Goal: Information Seeking & Learning: Learn about a topic

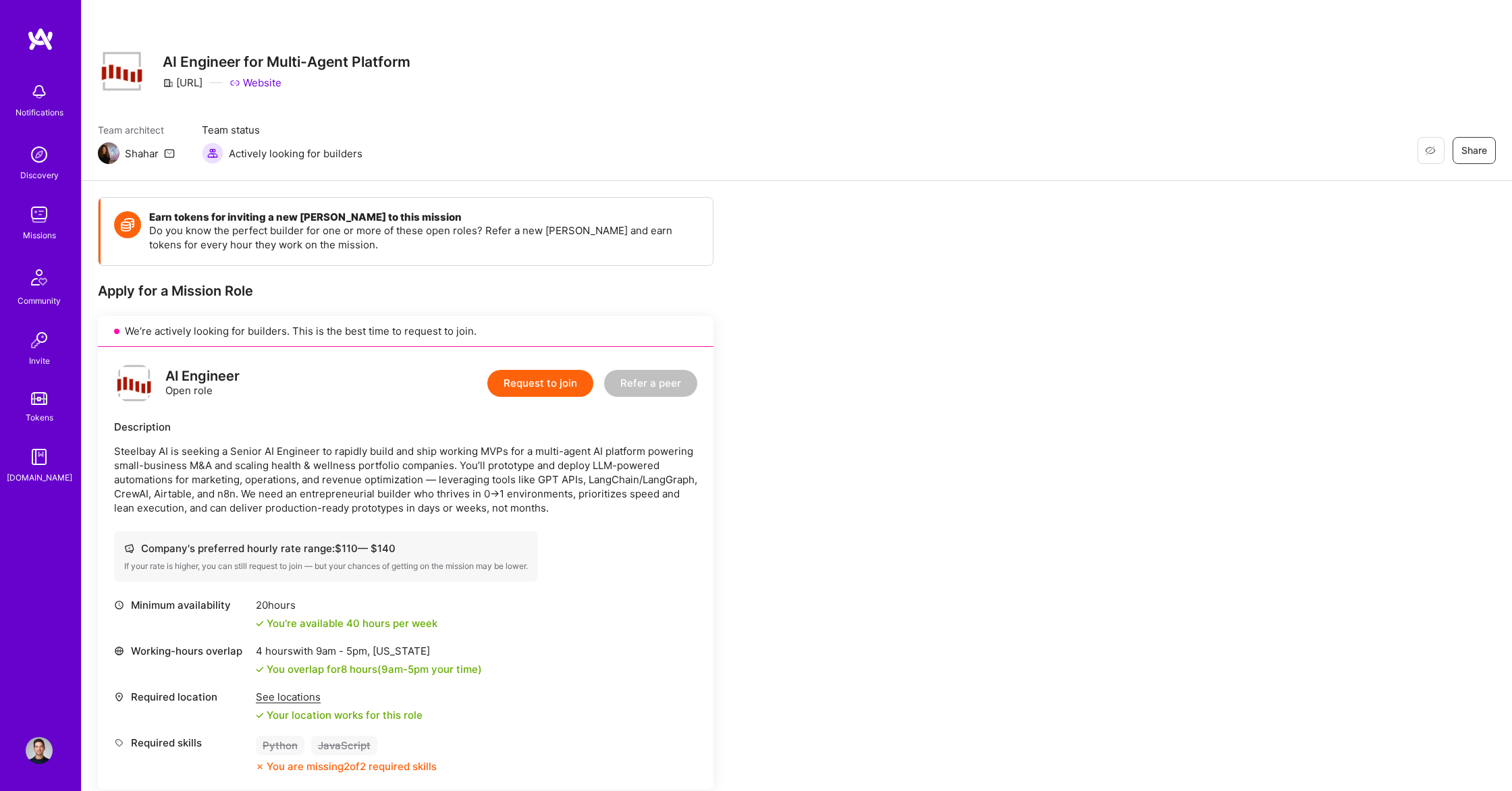
click at [60, 218] on link "Missions" at bounding box center [39, 221] width 84 height 41
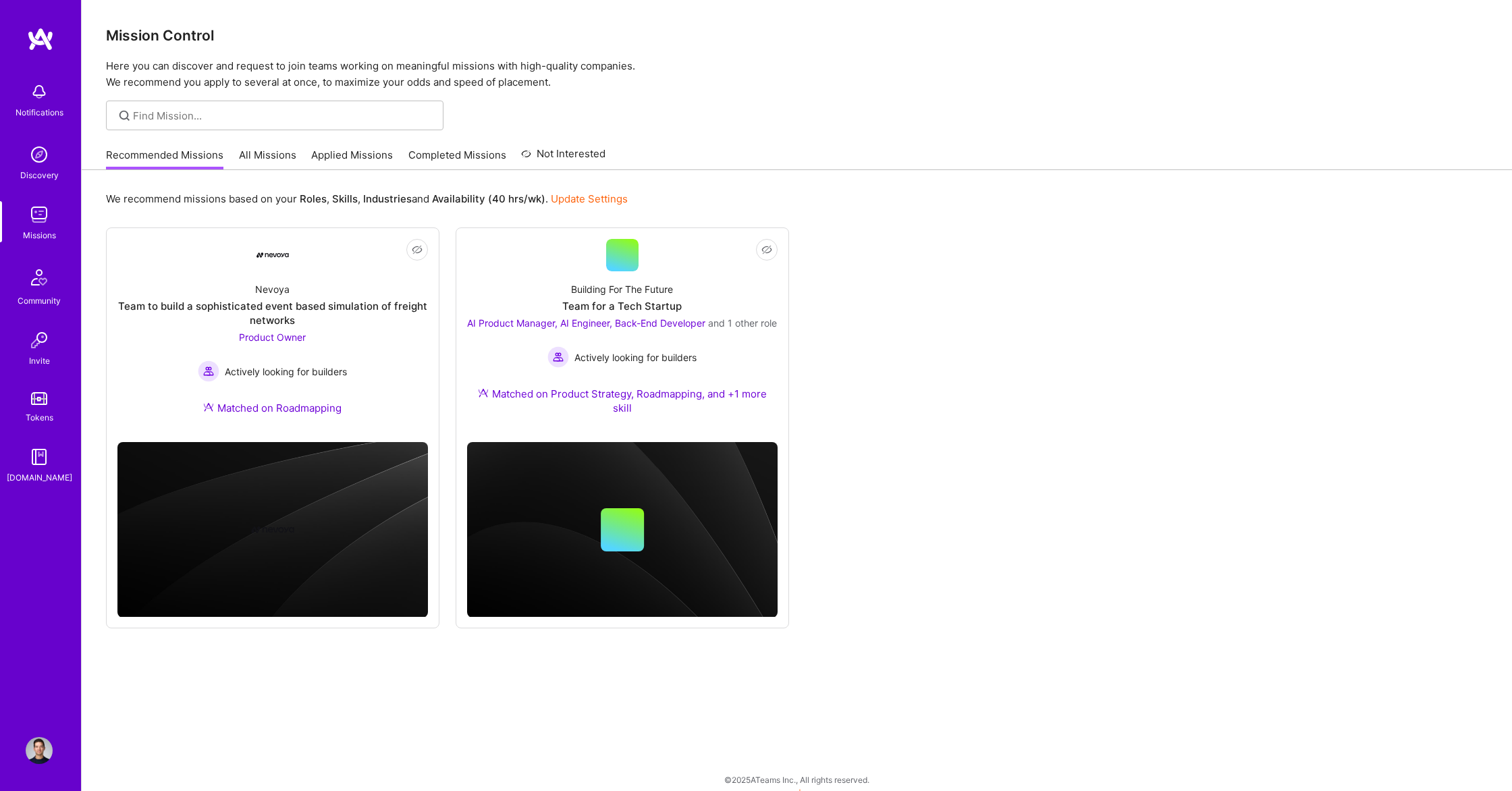
click at [258, 156] on link "All Missions" at bounding box center [267, 159] width 57 height 22
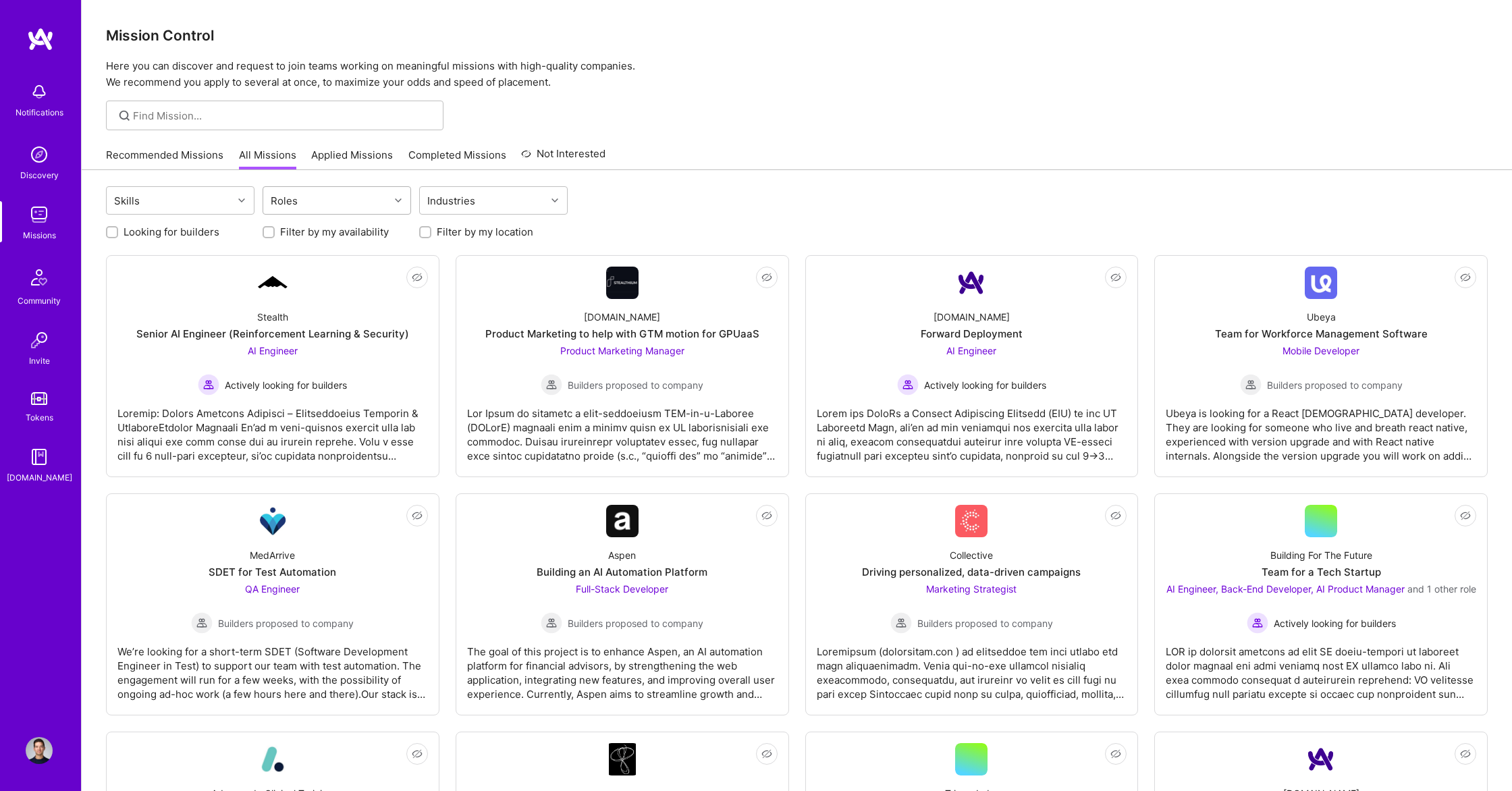
click at [296, 213] on div "Roles" at bounding box center [326, 201] width 126 height 27
click at [325, 236] on div "Product Owner" at bounding box center [337, 237] width 132 height 15
checkbox input "true"
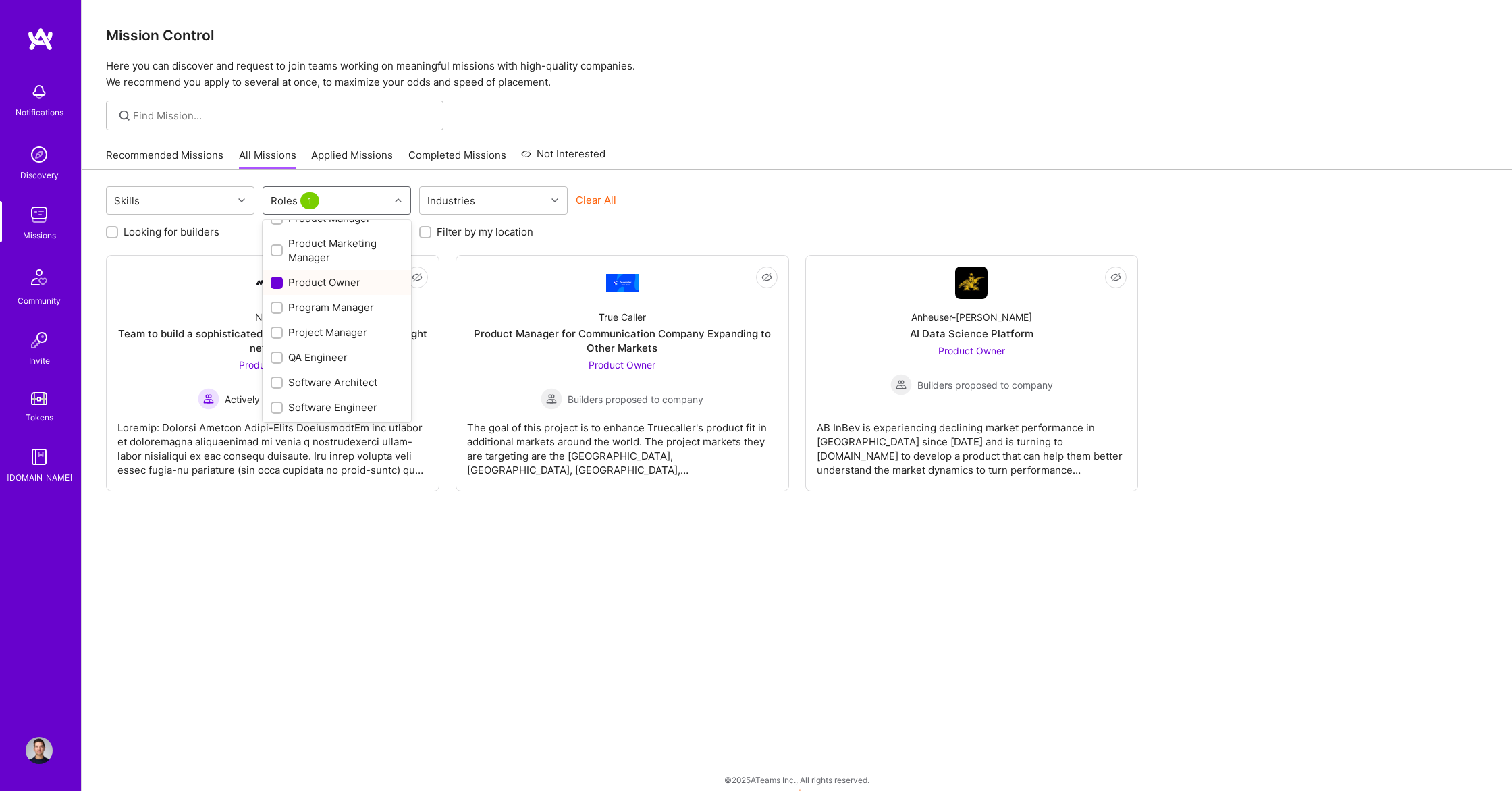
scroll to position [520, 0]
click at [320, 233] on div "Product Manager" at bounding box center [337, 229] width 132 height 15
checkbox input "true"
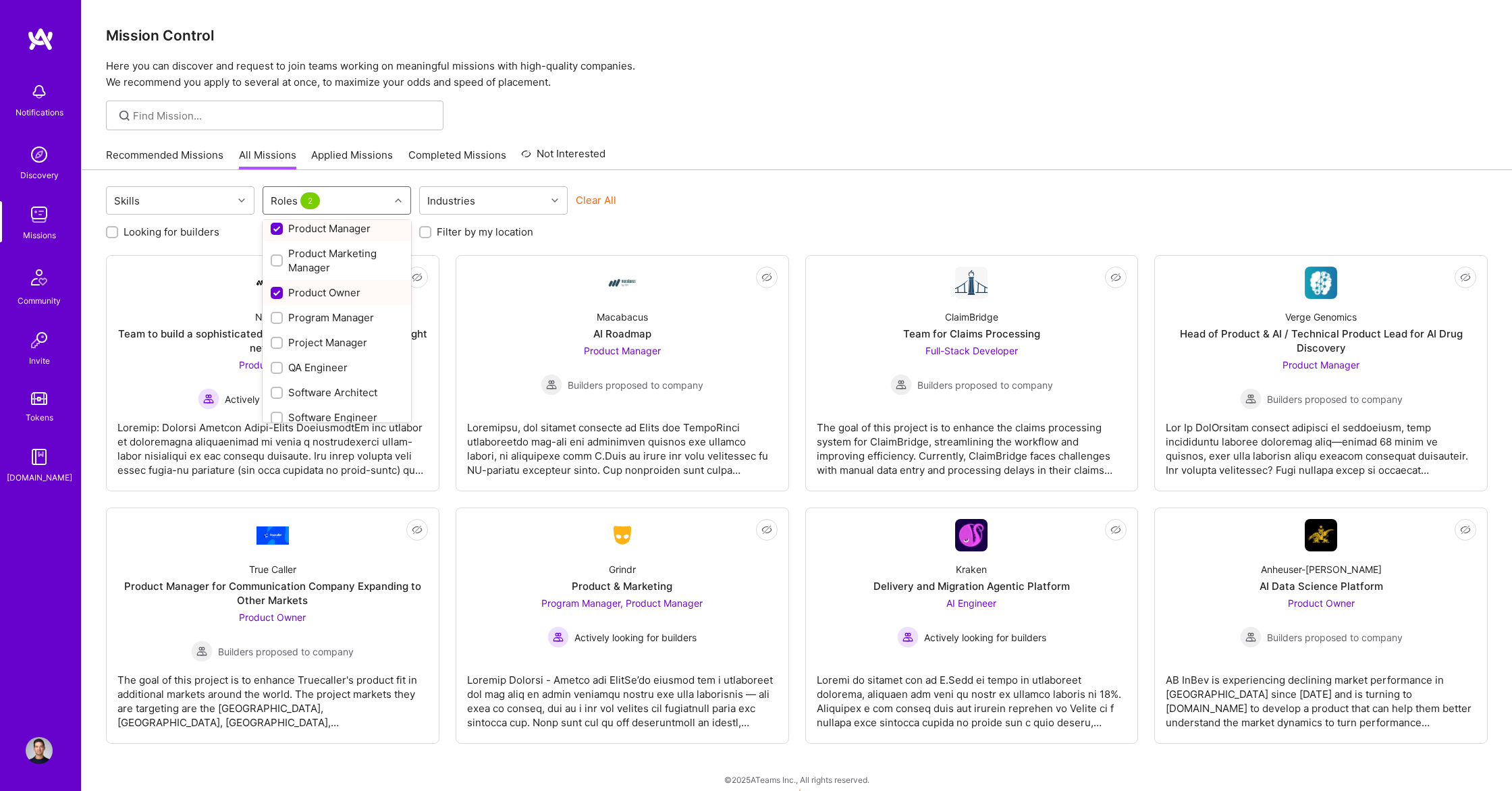
click at [315, 295] on div "Product Owner" at bounding box center [337, 293] width 132 height 15
checkbox input "false"
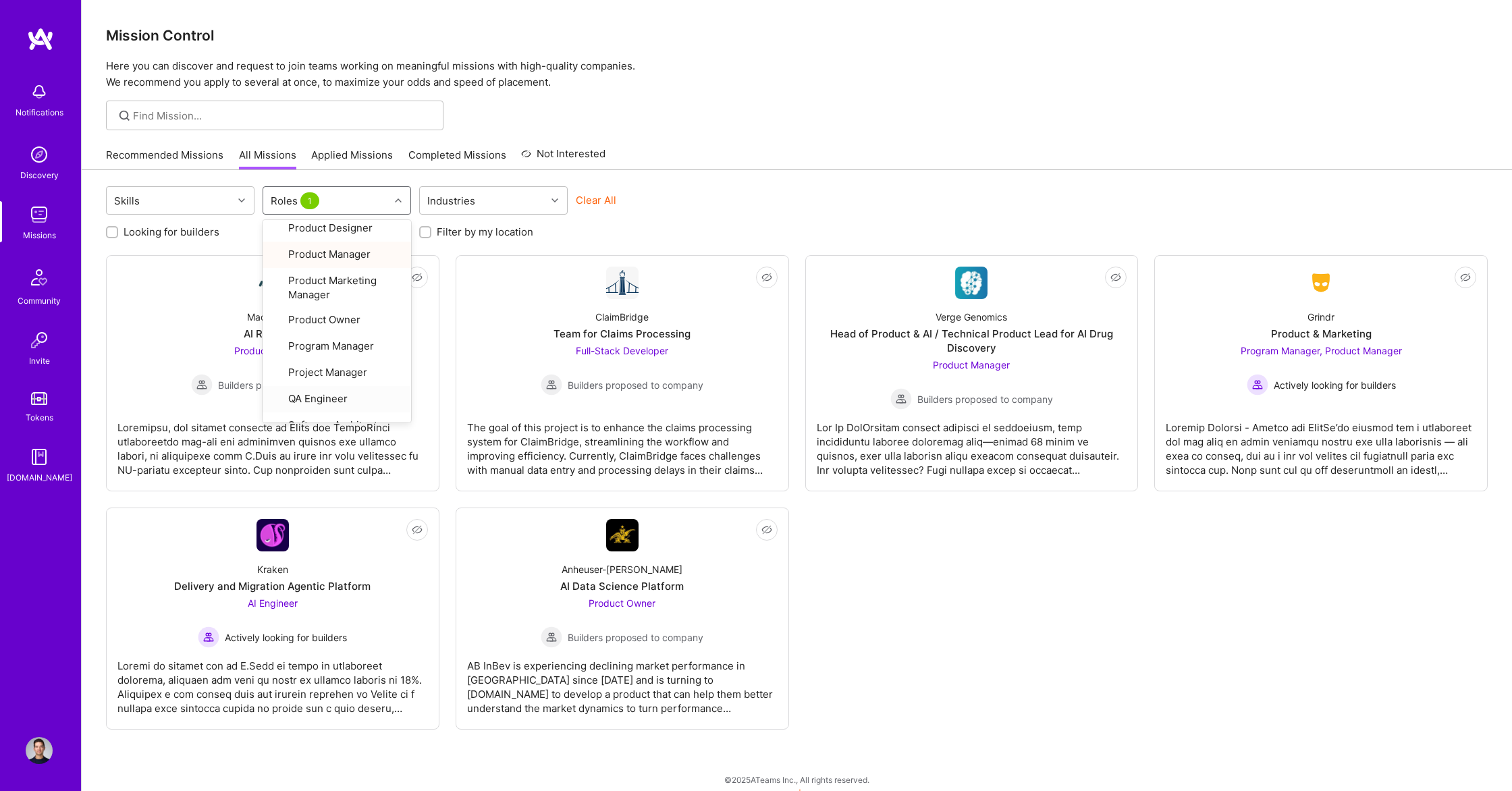
click at [874, 170] on div "Recommended Missions All Missions Applied Missions Completed Missions Not Inter…" at bounding box center [796, 155] width 1430 height 30
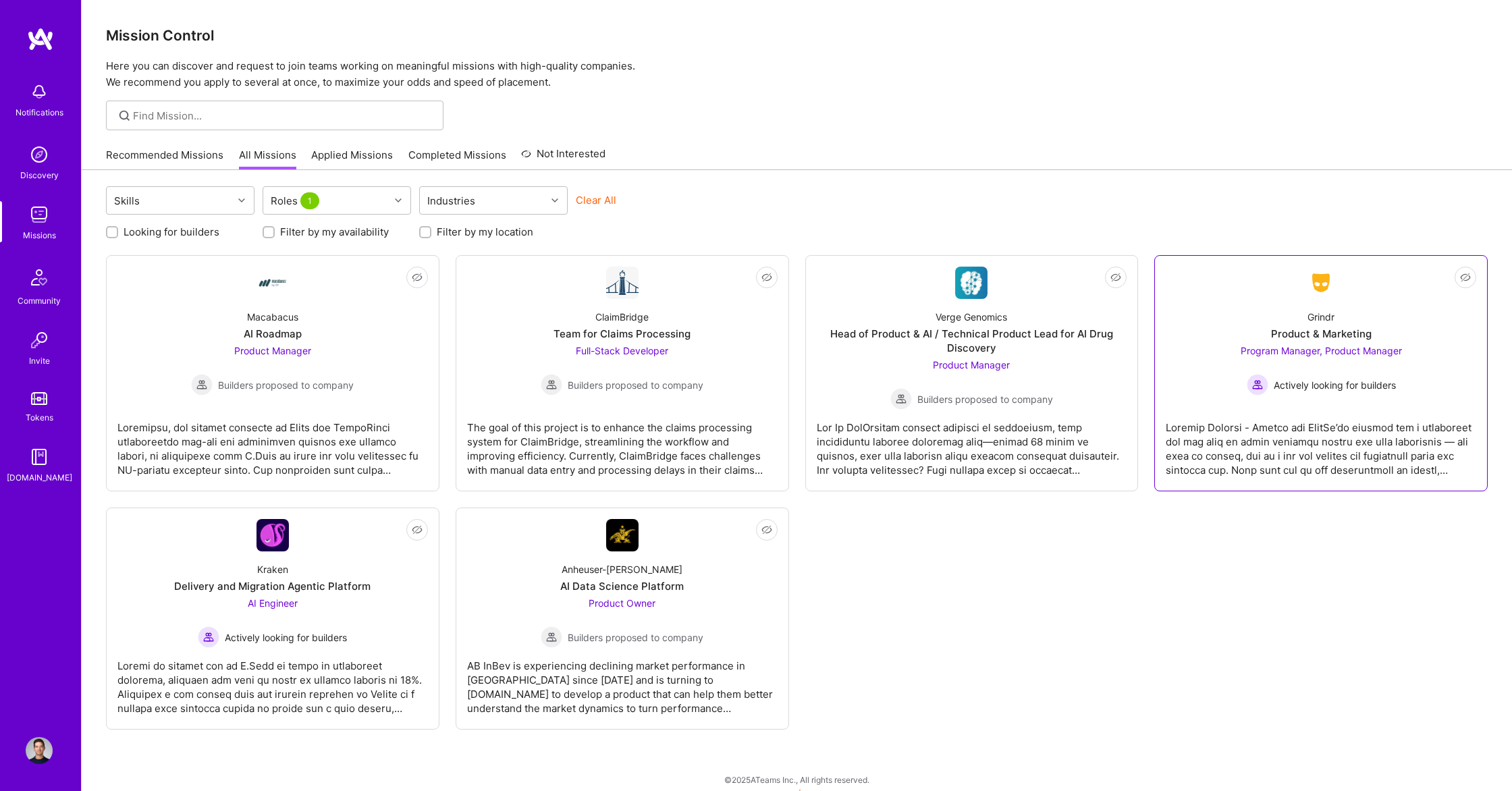
click at [1476, 465] on div "Not Interested Grindr Product & Marketing Program Manager, Product Manager Acti…" at bounding box center [1320, 373] width 333 height 236
click at [1416, 440] on div at bounding box center [1320, 443] width 310 height 68
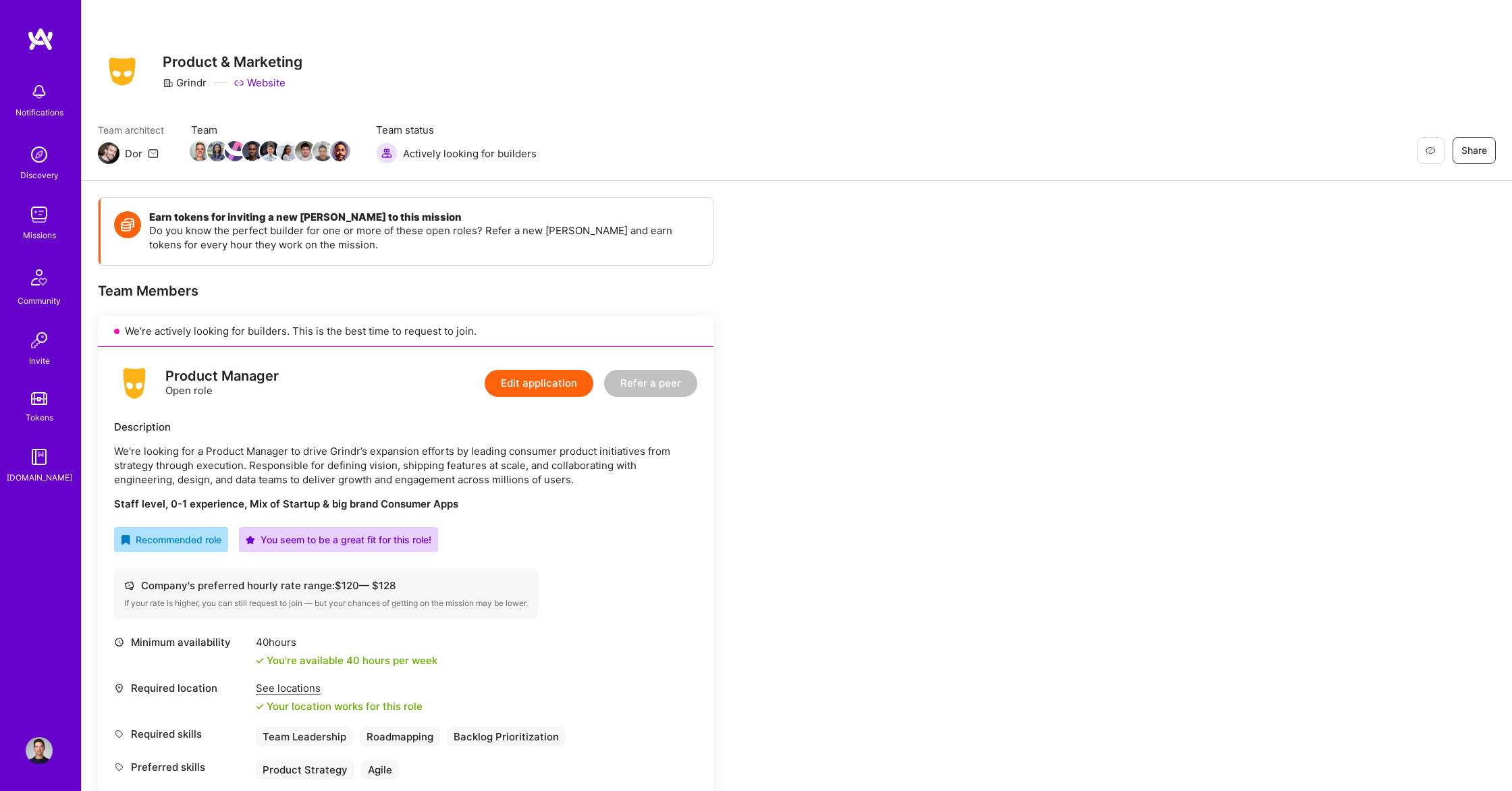
click at [109, 153] on img at bounding box center [109, 153] width 22 height 22
click at [33, 755] on img at bounding box center [39, 751] width 27 height 27
